Goal: Information Seeking & Learning: Find specific page/section

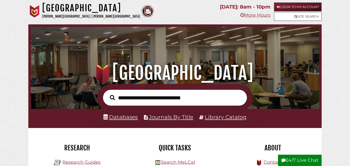
scroll to position [95, 286]
click at [129, 116] on link "Databases" at bounding box center [121, 116] width 34 height 7
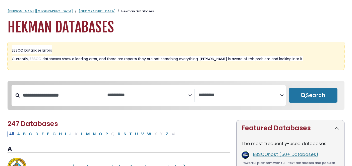
select select "Database Subject Filter"
select select "Database Vendors Filter"
click at [146, 135] on button "W" at bounding box center [148, 133] width 7 height 7
select select "Database Subject Filter"
select select "Database Vendors Filter"
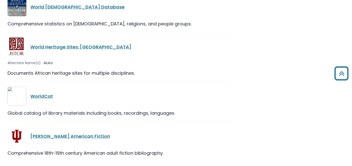
scroll to position [284, 0]
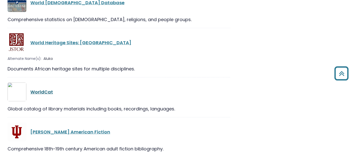
click at [39, 91] on link "WorldCat" at bounding box center [41, 92] width 23 height 6
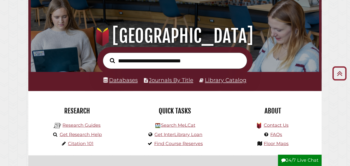
scroll to position [32, 0]
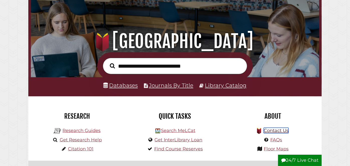
drag, startPoint x: 273, startPoint y: 130, endPoint x: 267, endPoint y: 130, distance: 6.5
click at [267, 130] on link "Contact Us" at bounding box center [276, 130] width 25 height 6
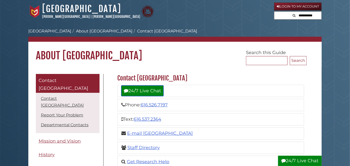
drag, startPoint x: 352, startPoint y: 23, endPoint x: 136, endPoint y: 87, distance: 224.5
click at [153, 89] on link "24/7 Live Chat" at bounding box center [142, 90] width 42 height 11
